Goal: Task Accomplishment & Management: Manage account settings

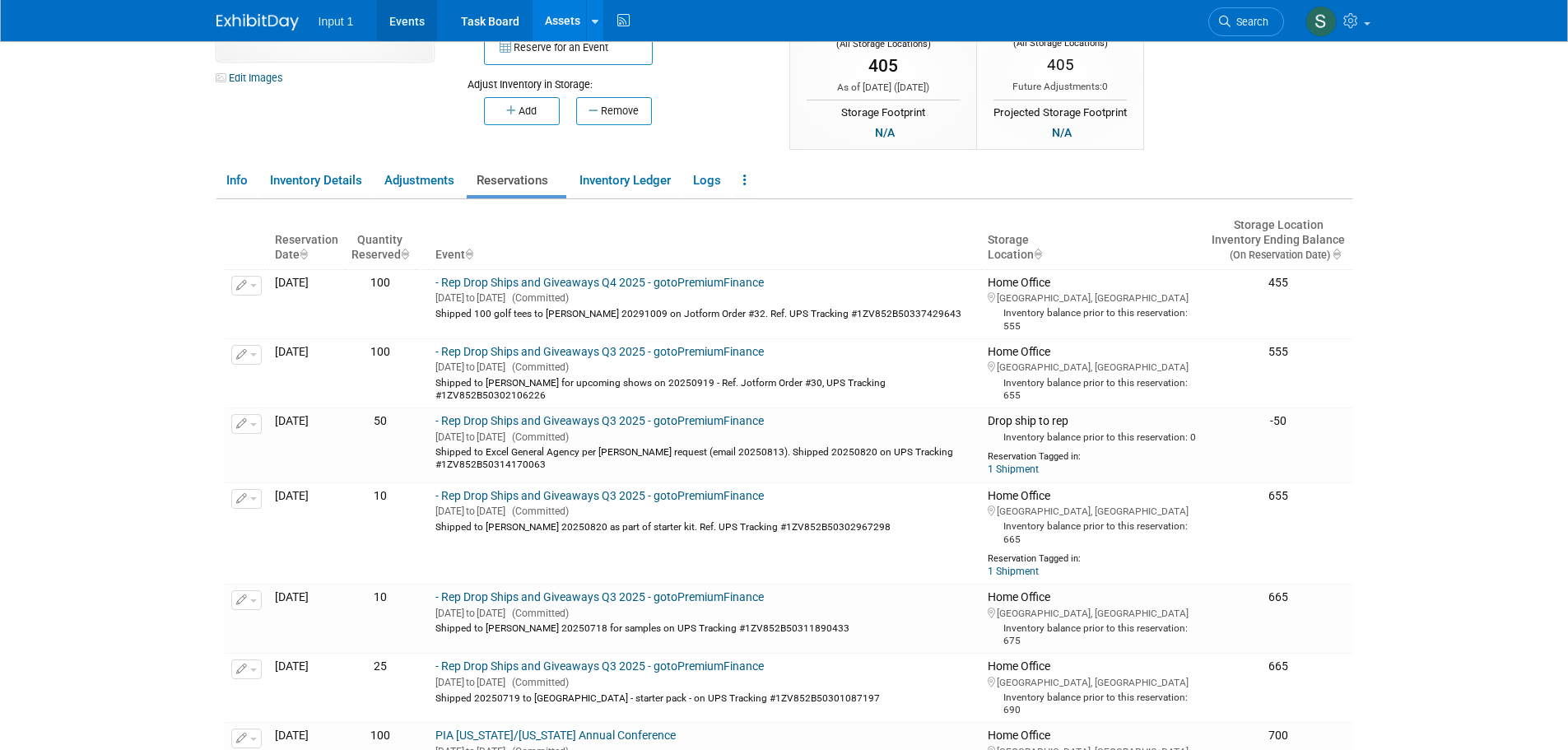
click at [413, 23] on link "Events" at bounding box center [407, 21] width 60 height 42
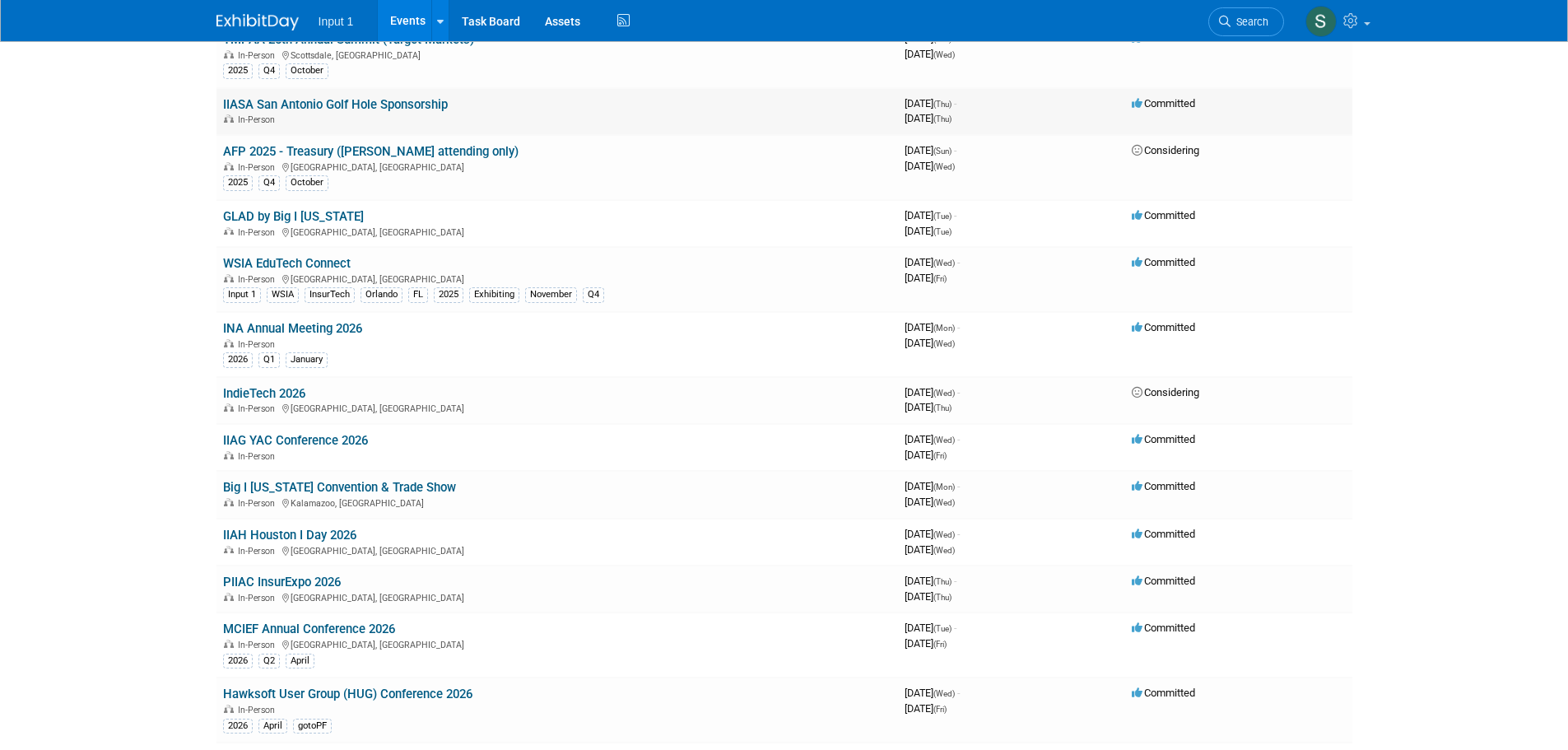
scroll to position [658, 0]
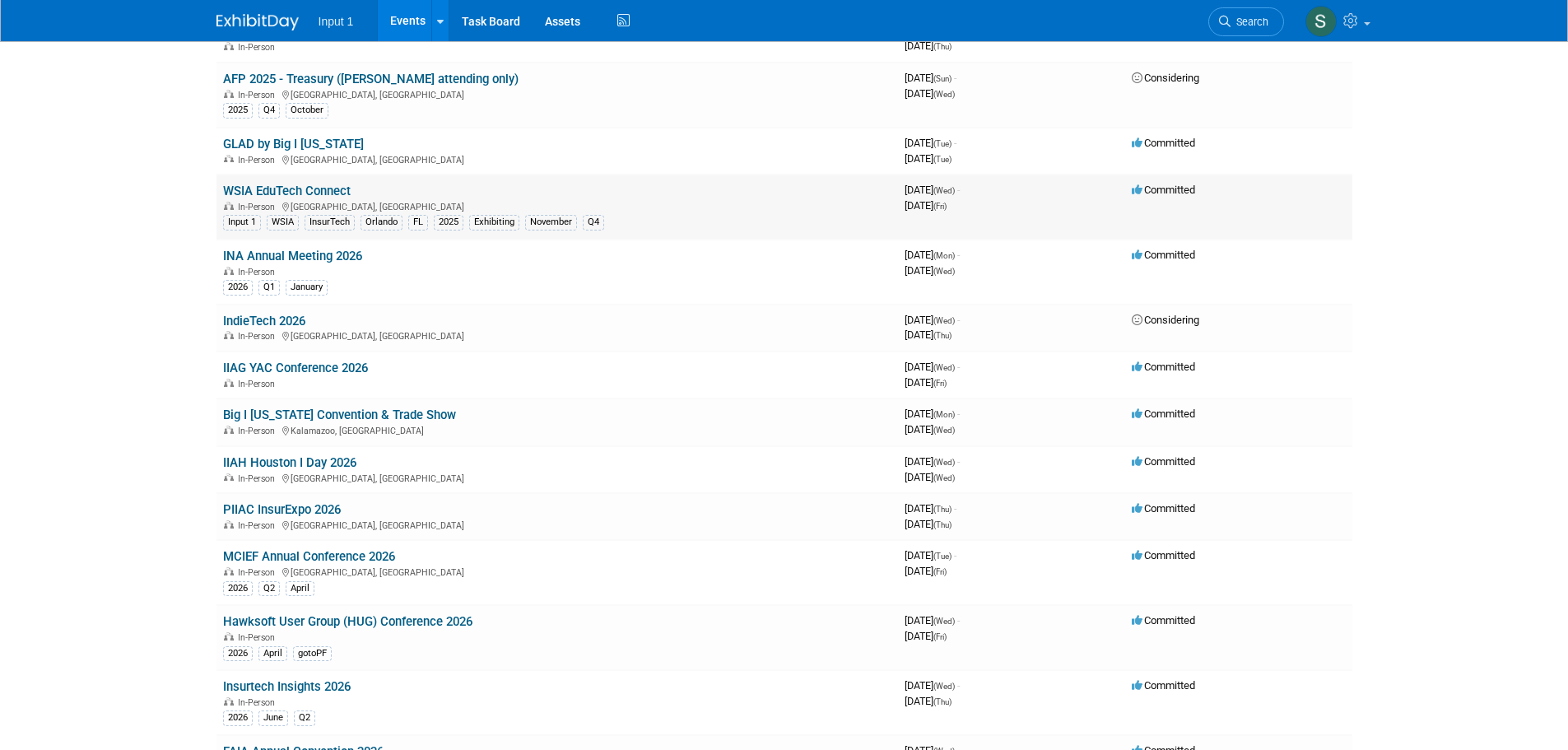
click at [302, 192] on link "WSIA EduTech Connect" at bounding box center [287, 191] width 127 height 15
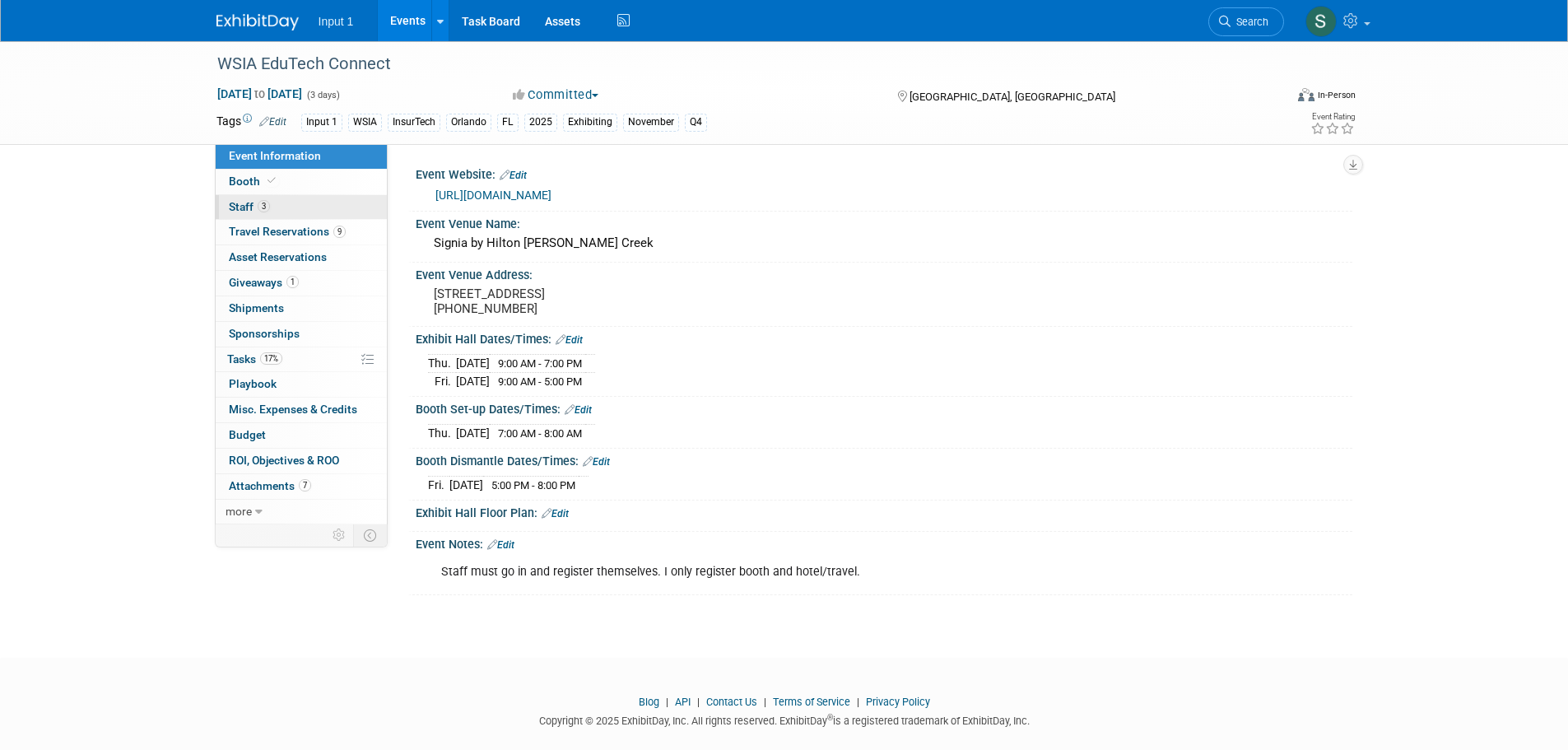
drag, startPoint x: 239, startPoint y: 205, endPoint x: 420, endPoint y: 205, distance: 181.0
click at [239, 205] on span "Staff 3" at bounding box center [250, 206] width 41 height 13
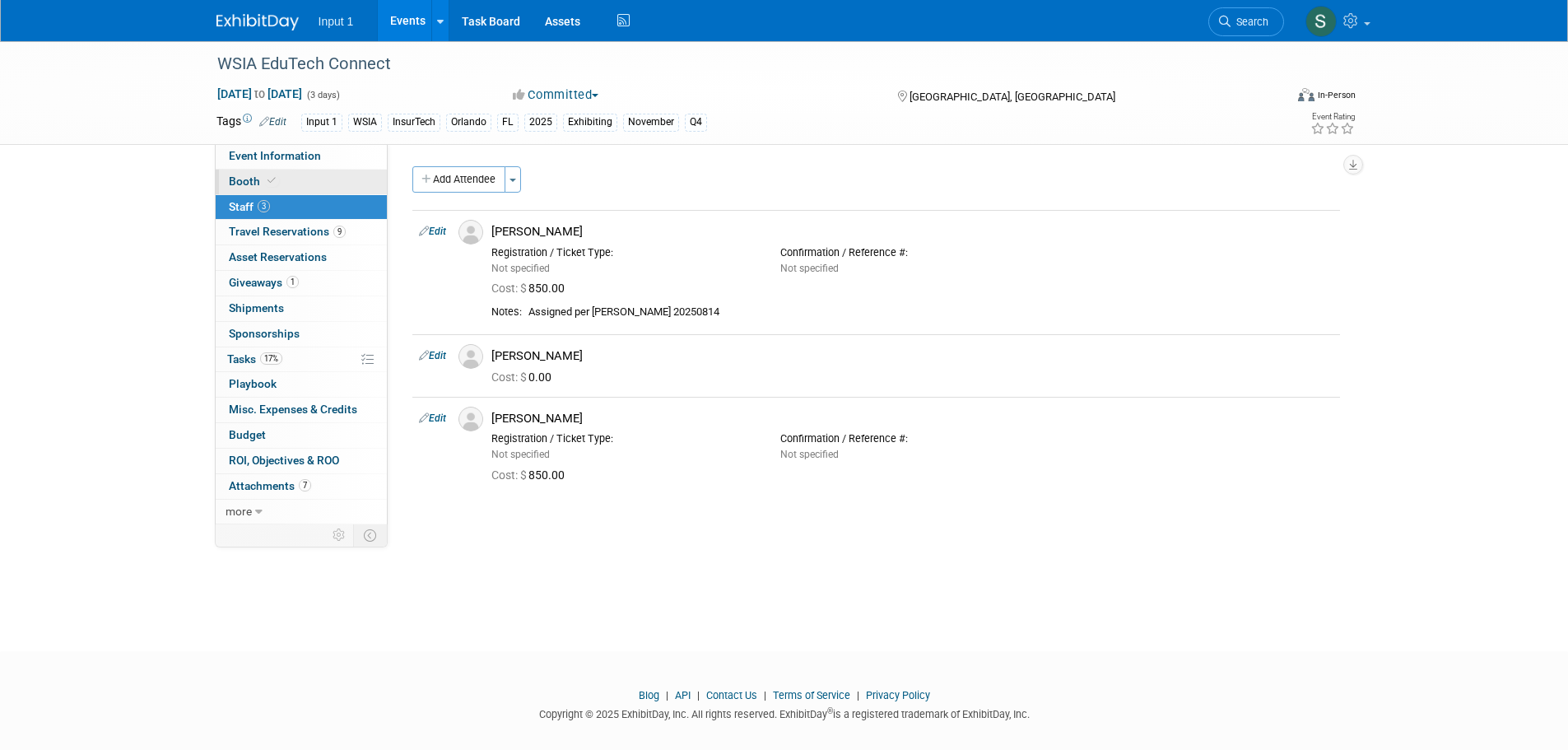
click at [239, 182] on span "Booth" at bounding box center [254, 181] width 50 height 13
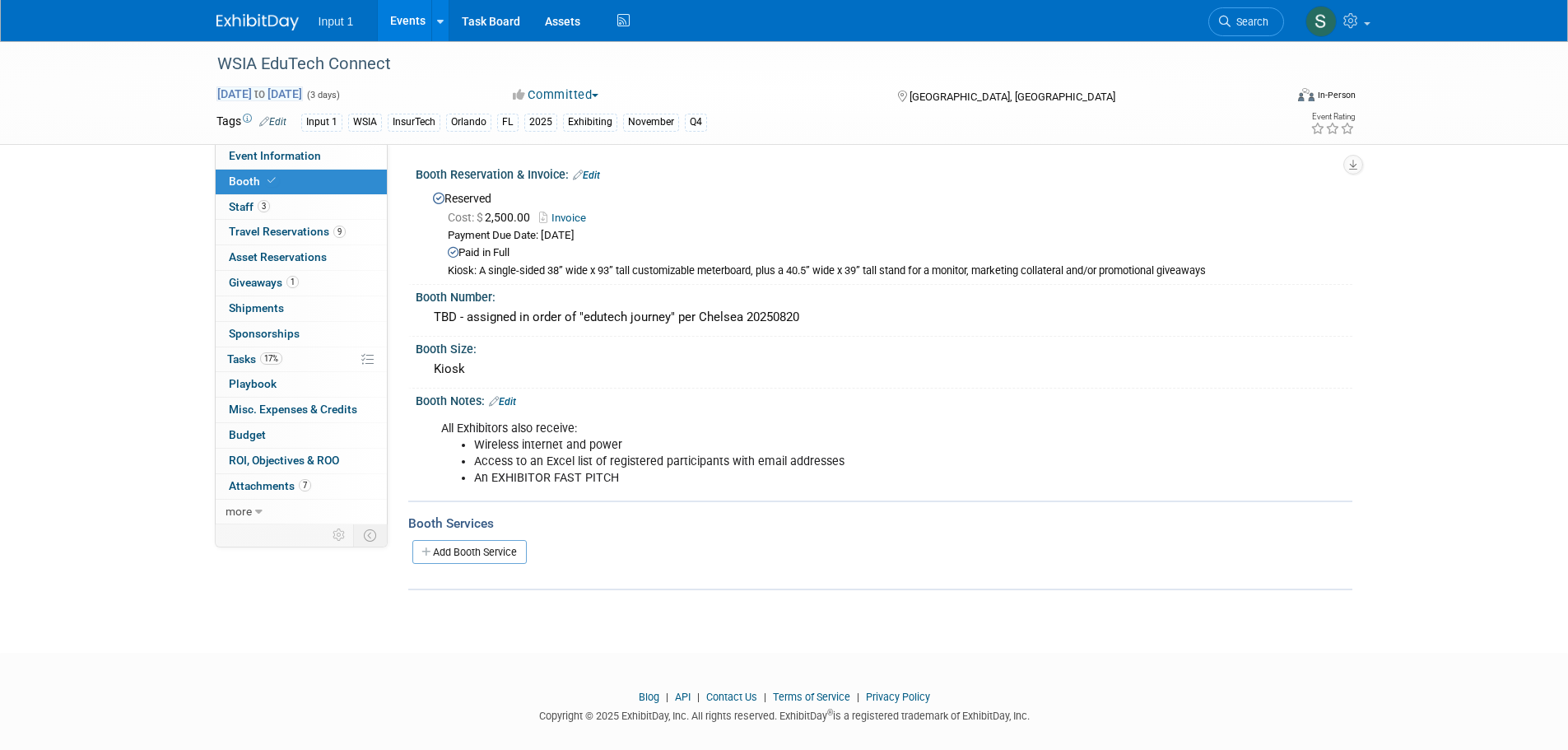
click at [277, 93] on span "Nov 12, 2025 to Nov 14, 2025" at bounding box center [259, 93] width 86 height 15
select select "10"
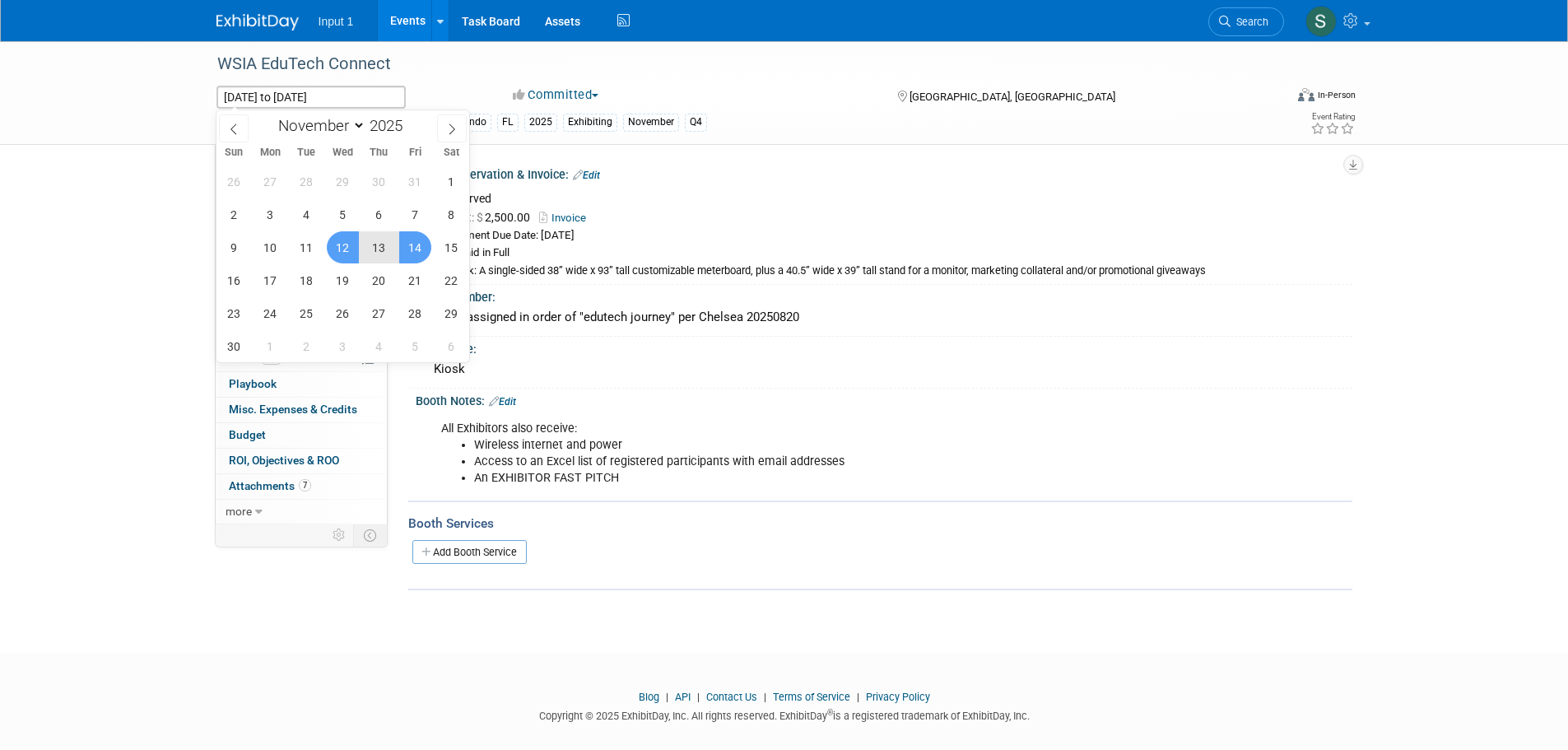
click at [935, 217] on div "Cost: $ 2,500.00 Invoice" at bounding box center [893, 217] width 892 height 17
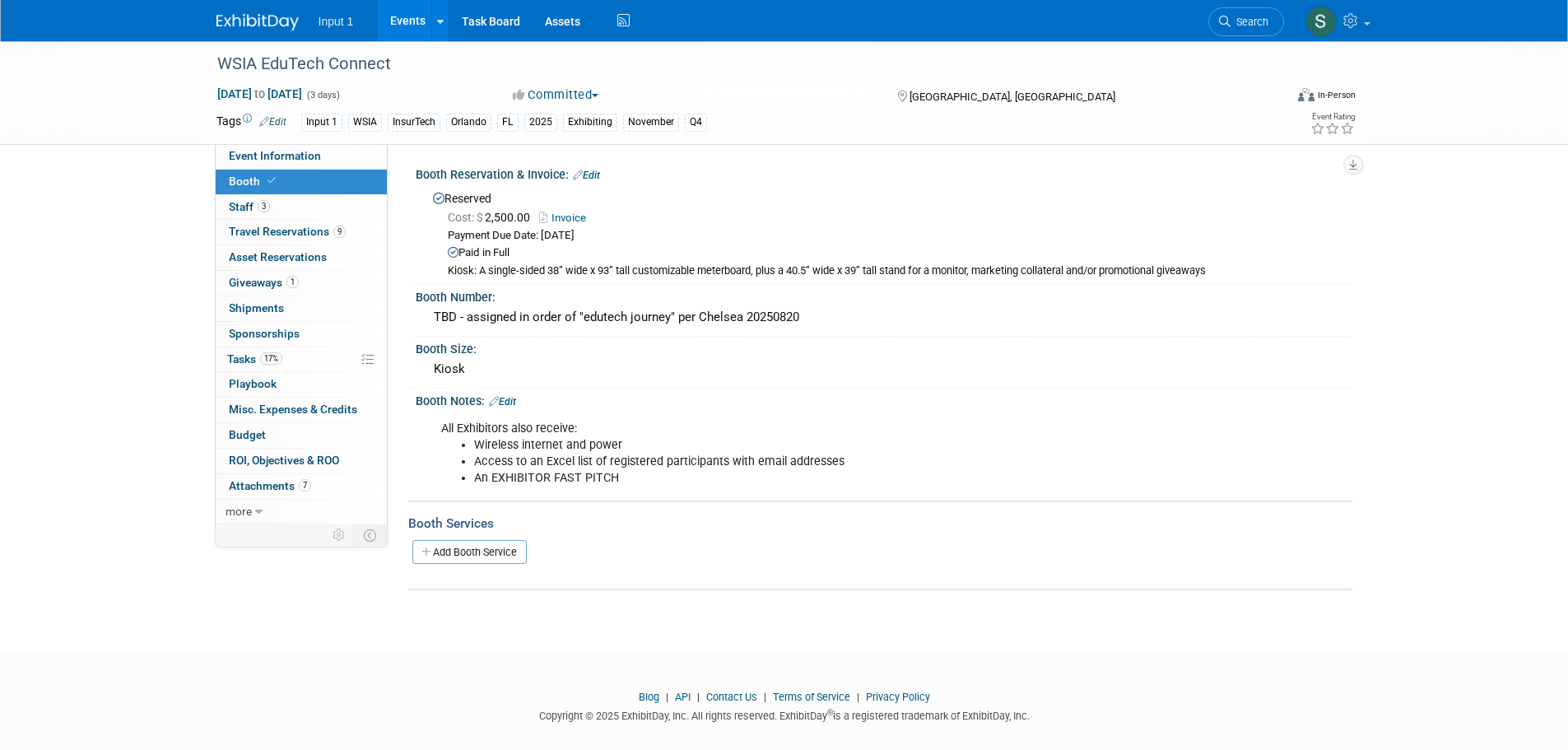
click at [1264, 440] on div "All Exhibitors also receive: Wireless internet and power Access to an Excel lis…" at bounding box center [884, 452] width 937 height 88
click at [932, 412] on div "All Exhibitors also receive: Wireless internet and power Access to an Excel lis…" at bounding box center [800, 453] width 742 height 82
click at [1160, 425] on div "All Exhibitors also receive: Wireless internet and power Access to an Excel lis…" at bounding box center [800, 453] width 742 height 82
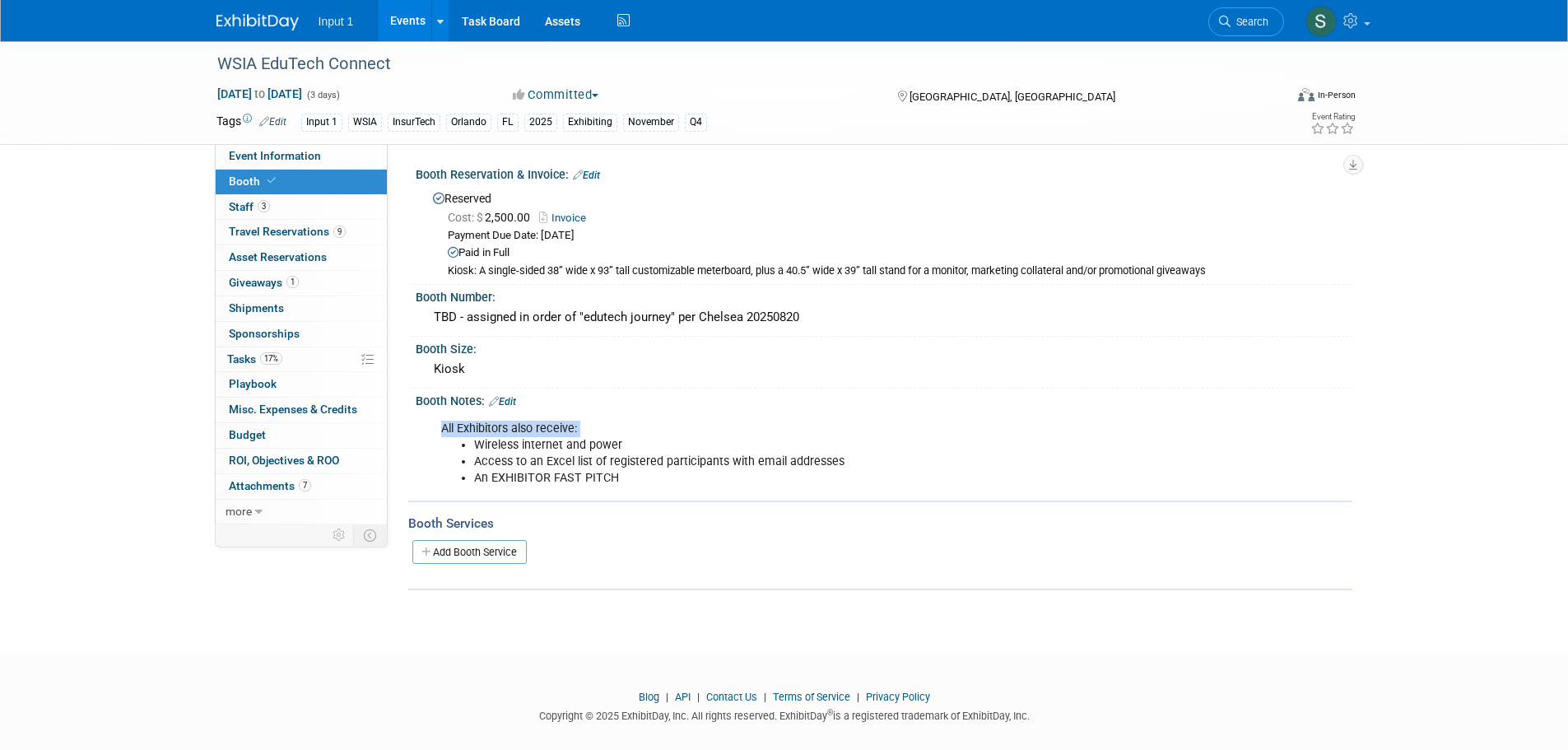
click at [1160, 425] on div "All Exhibitors also receive: Wireless internet and power Access to an Excel lis…" at bounding box center [800, 453] width 742 height 82
click at [1116, 415] on div "All Exhibitors also receive: Wireless internet and power Access to an Excel lis…" at bounding box center [800, 453] width 742 height 82
click at [1373, 27] on link at bounding box center [1337, 21] width 81 height 42
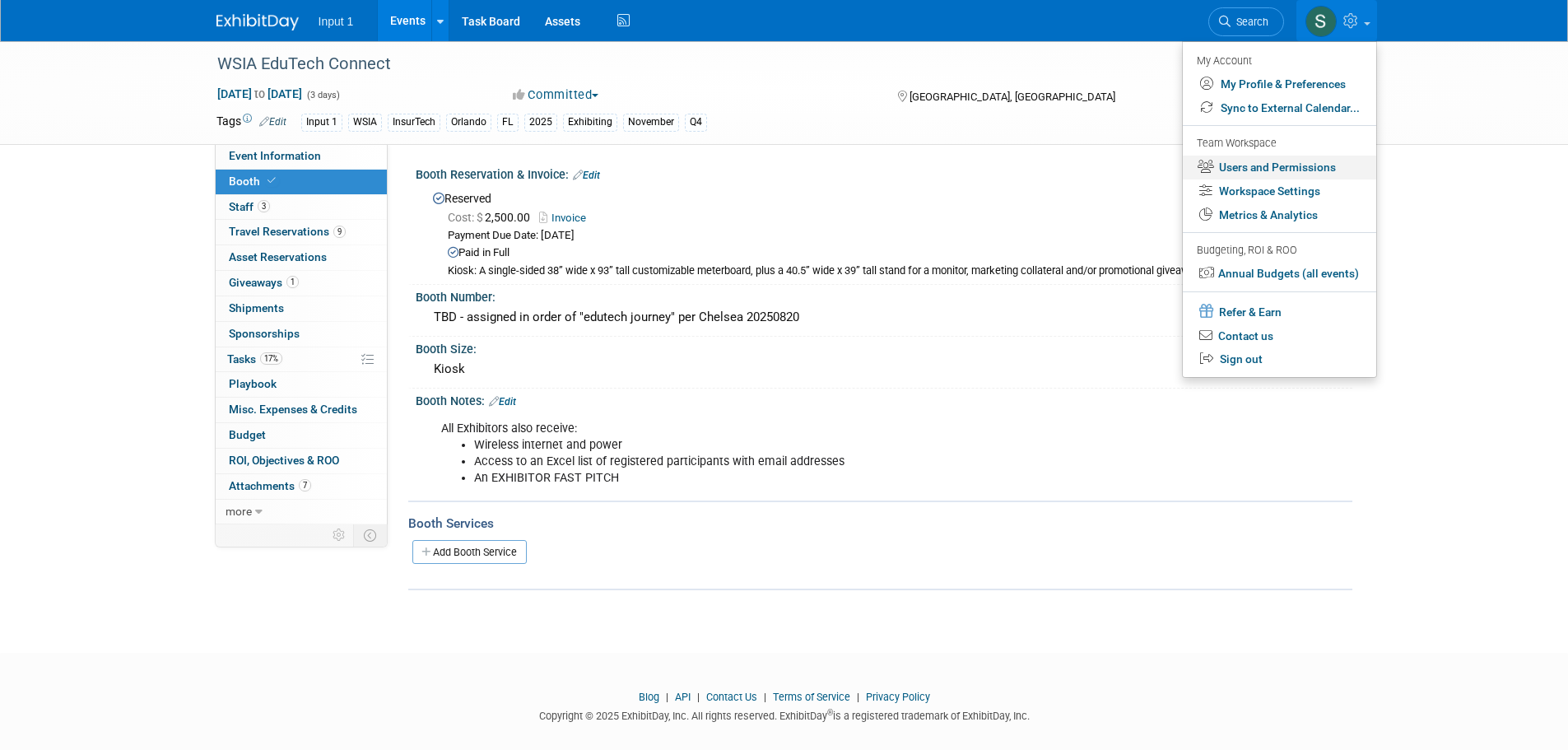
click at [1265, 162] on link "Users and Permissions" at bounding box center [1279, 167] width 194 height 24
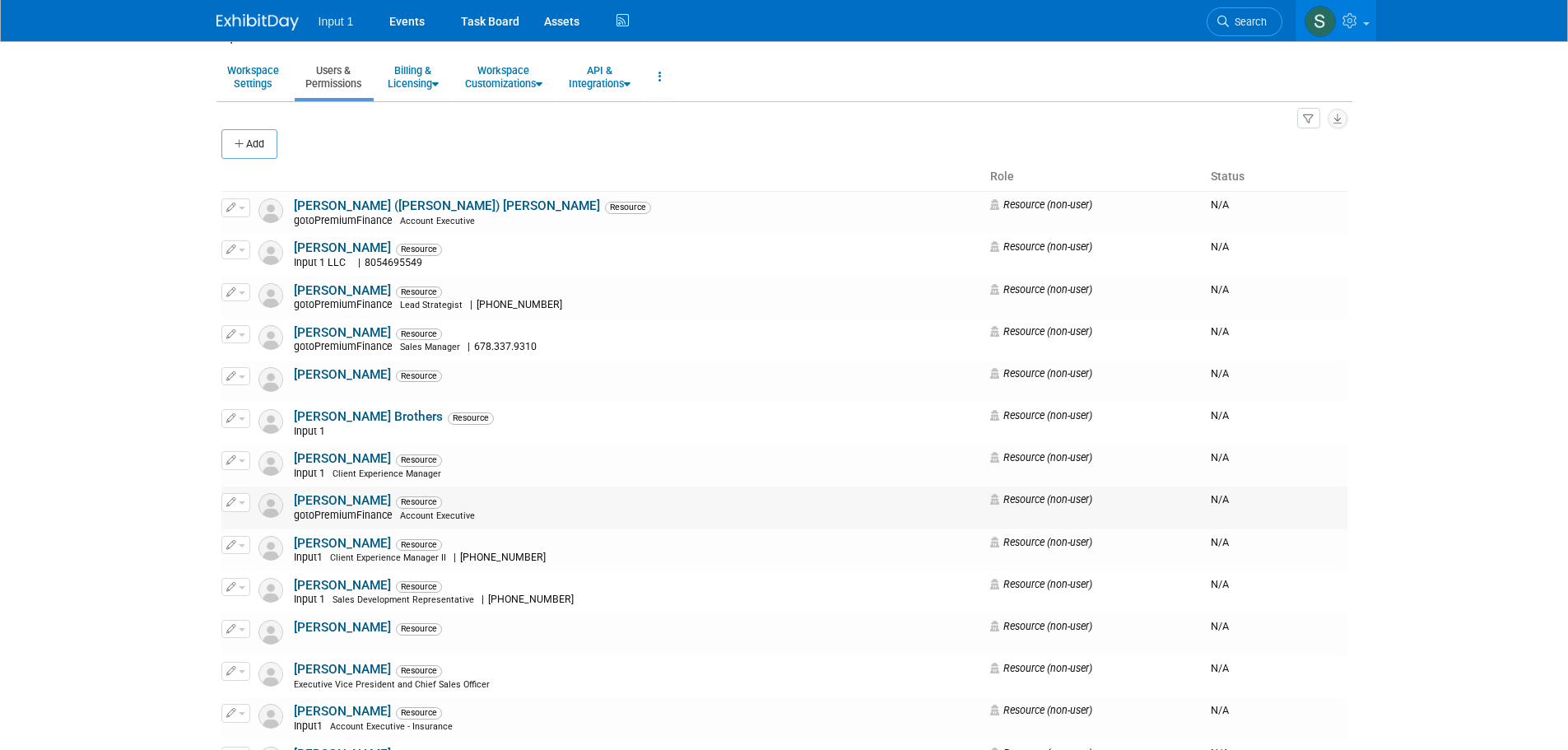
scroll to position [329, 0]
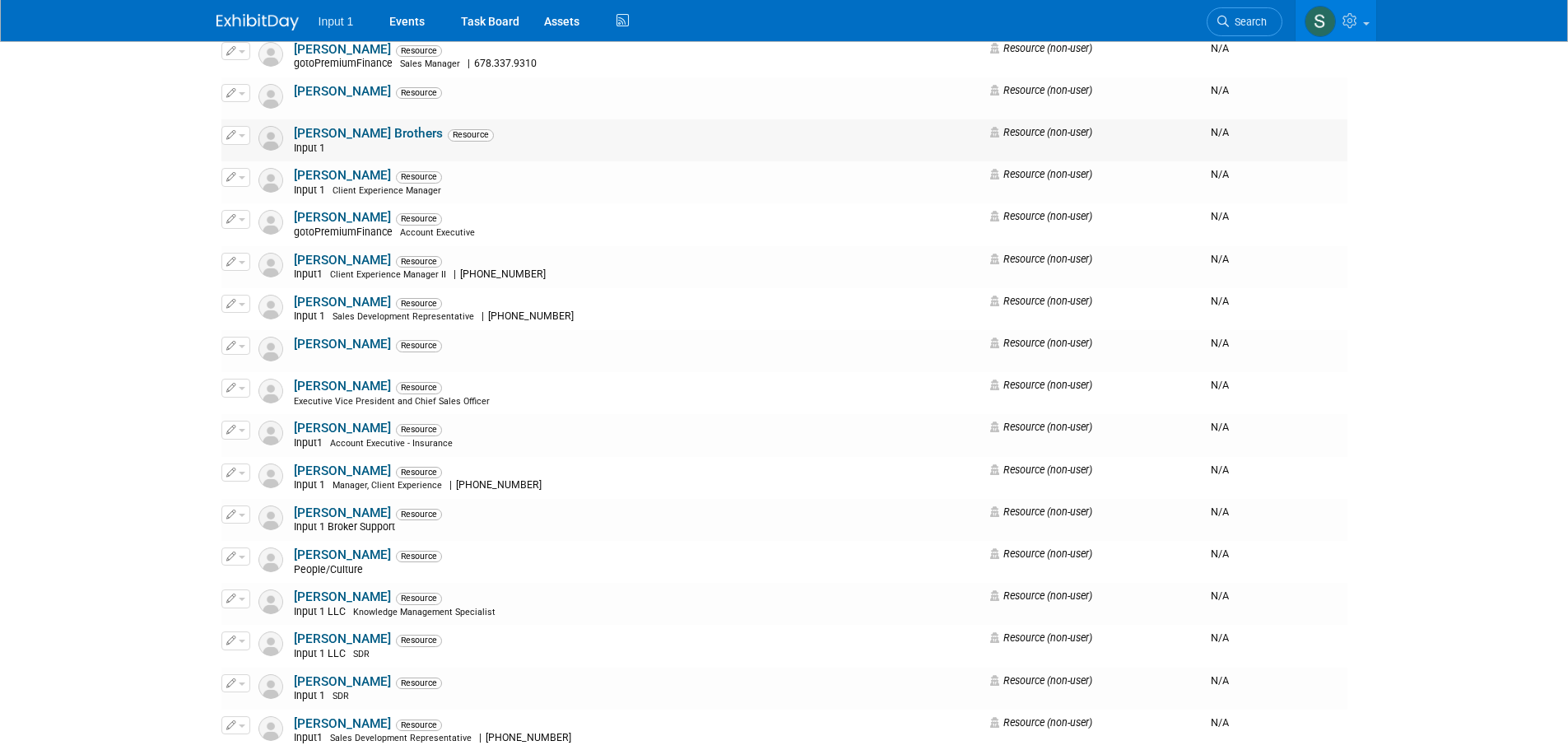
click at [336, 131] on link "[PERSON_NAME] Brothers" at bounding box center [368, 132] width 149 height 15
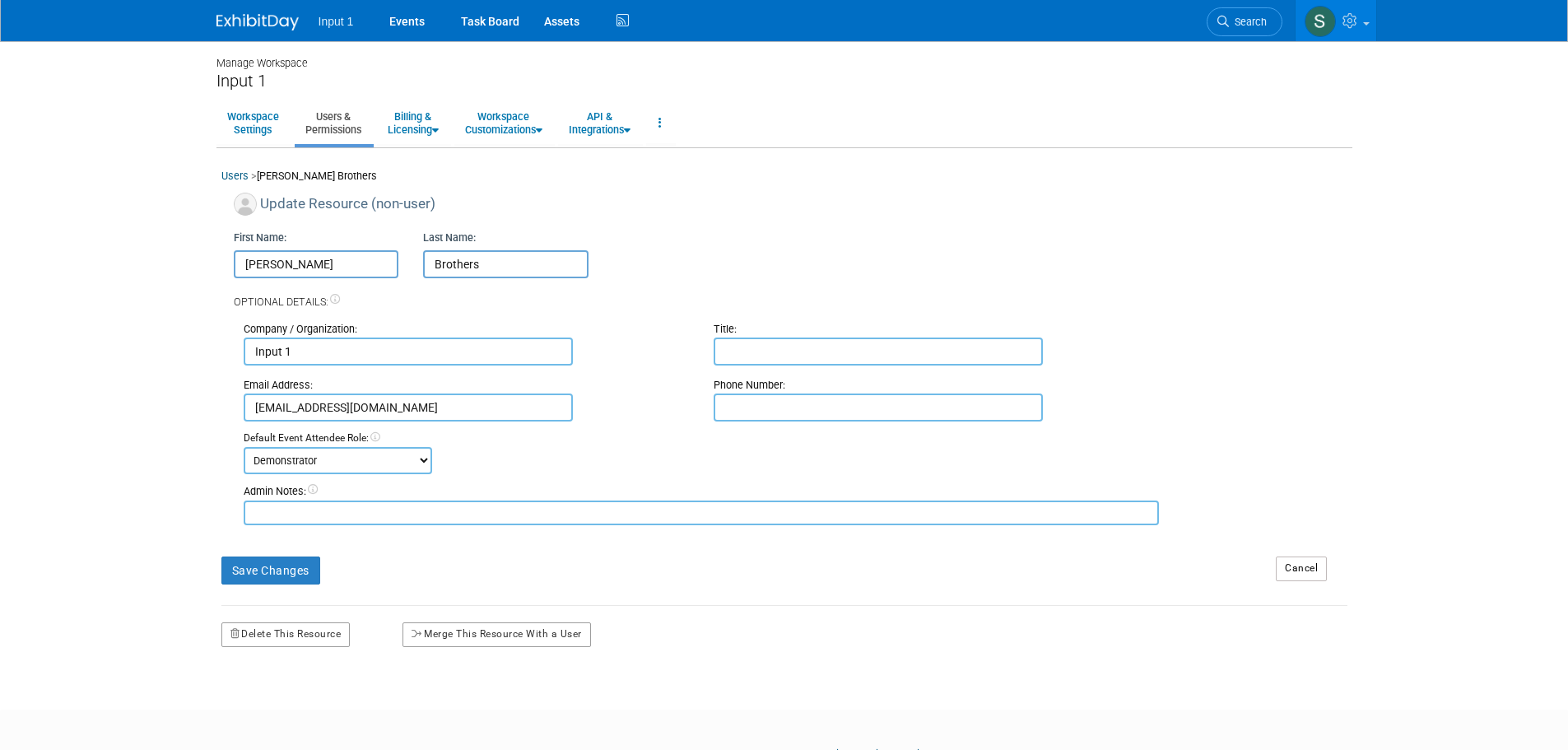
click at [336, 511] on textarea at bounding box center [701, 513] width 916 height 25
click at [377, 518] on textarea at bounding box center [701, 513] width 916 height 25
click at [250, 511] on textarea "Preferred Airport: [GEOGRAPHIC_DATA]" at bounding box center [701, 513] width 916 height 25
click at [403, 516] on textarea "• Preferred Airport: [GEOGRAPHIC_DATA]" at bounding box center [701, 513] width 916 height 25
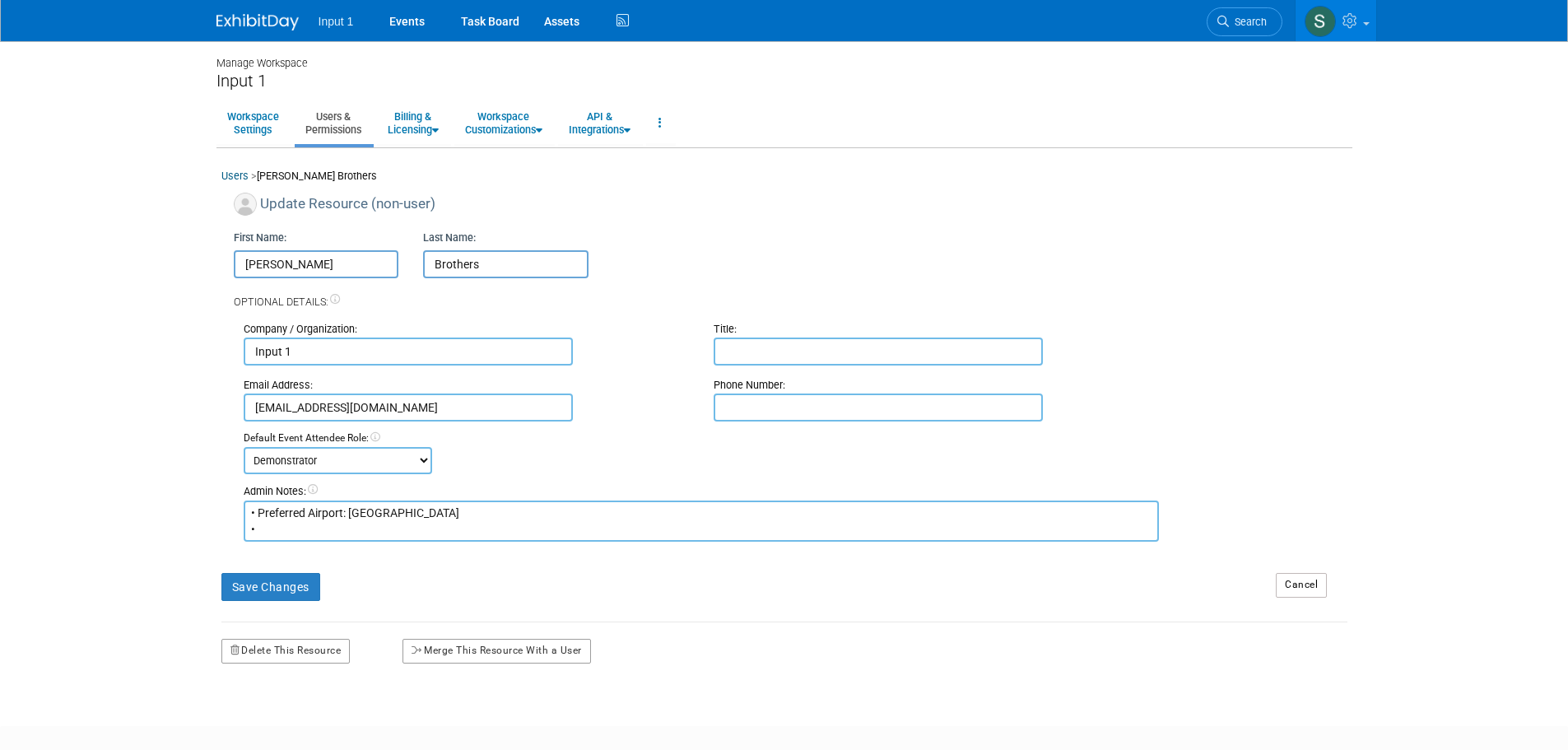
paste textarea "[PERSON_NAME]"
click at [262, 526] on textarea "• Preferred Airport: [GEOGRAPHIC_DATA] • [PERSON_NAME]" at bounding box center [701, 522] width 916 height 42
click at [257, 526] on textarea "• Preferred Airport: [GEOGRAPHIC_DATA] • [PERSON_NAME]" at bounding box center [701, 522] width 916 height 42
click at [409, 538] on textarea "• Preferred Airport: [GEOGRAPHIC_DATA] • Name on ID: [PERSON_NAME]" at bounding box center [701, 522] width 916 height 42
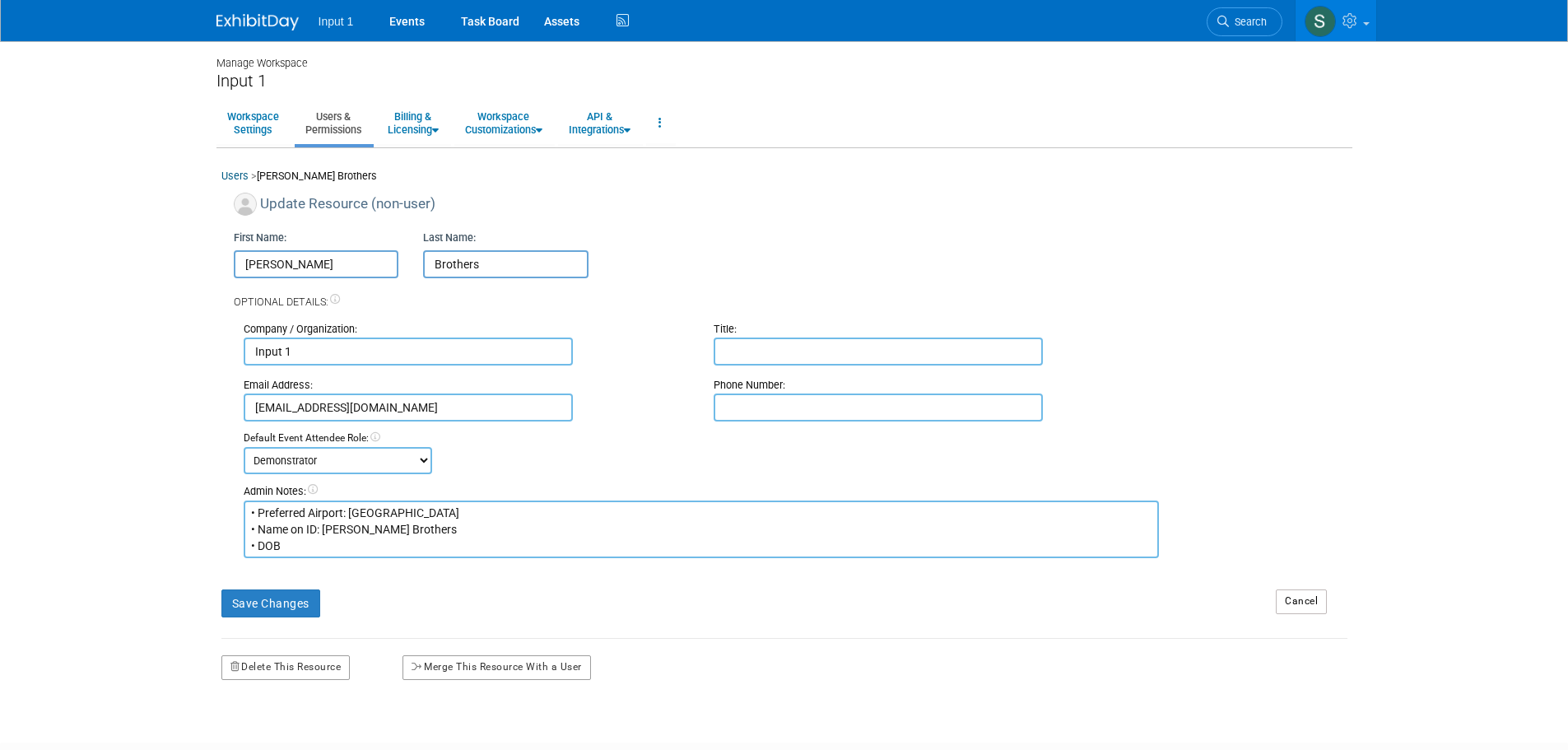
paste textarea "[DATE]"
type textarea "• Preferred Airport: [GEOGRAPHIC_DATA] • Name on ID: [PERSON_NAME] Brothers • D…"
